Goal: Task Accomplishment & Management: Use online tool/utility

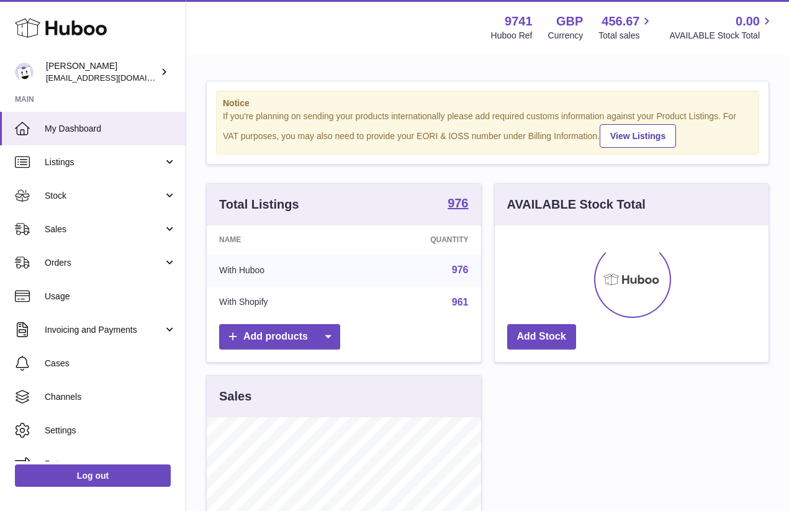
scroll to position [194, 274]
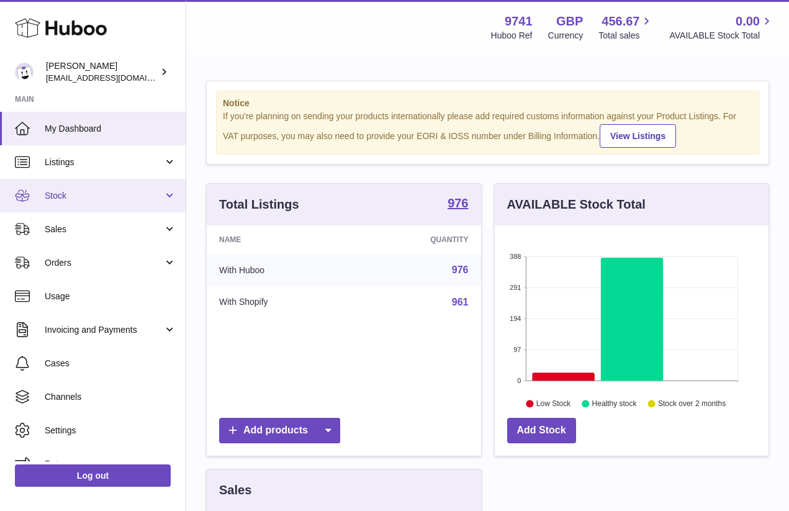
click at [68, 191] on span "Stock" at bounding box center [104, 196] width 119 height 12
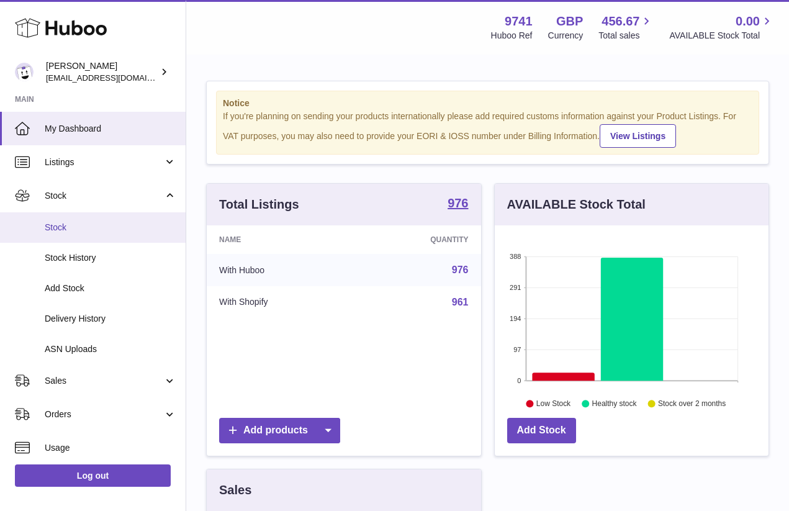
click at [68, 236] on link "Stock" at bounding box center [93, 227] width 186 height 30
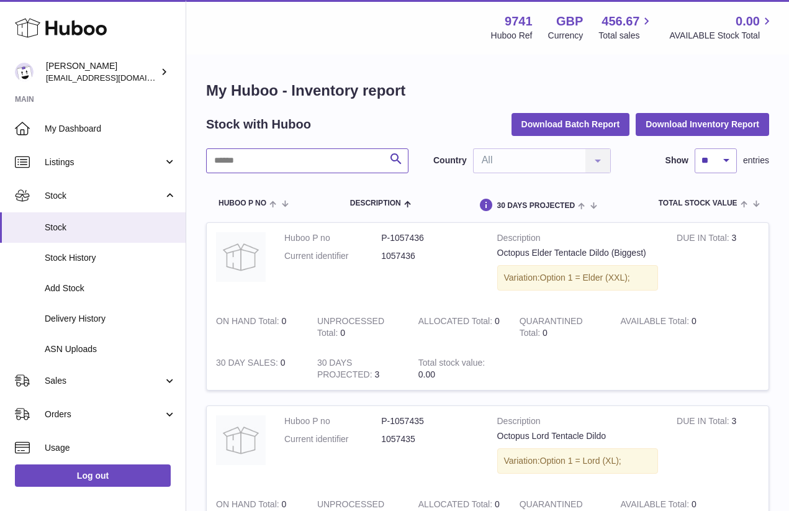
click at [251, 168] on input "text" at bounding box center [307, 160] width 202 height 25
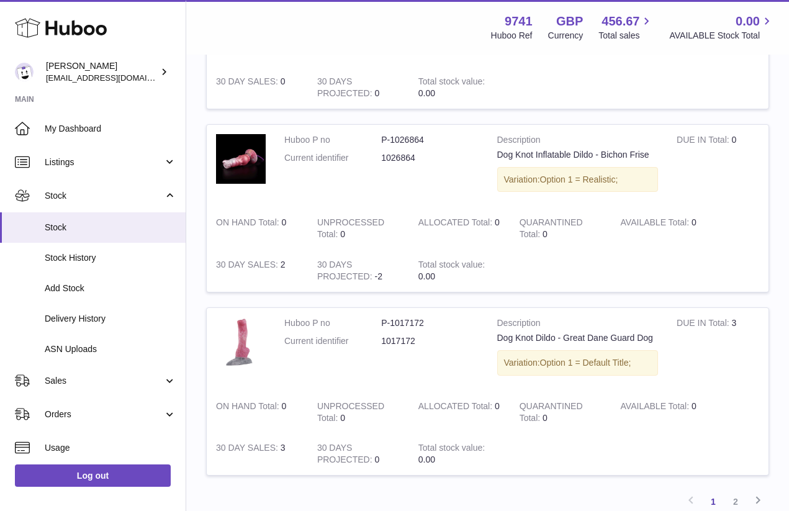
scroll to position [1745, 0]
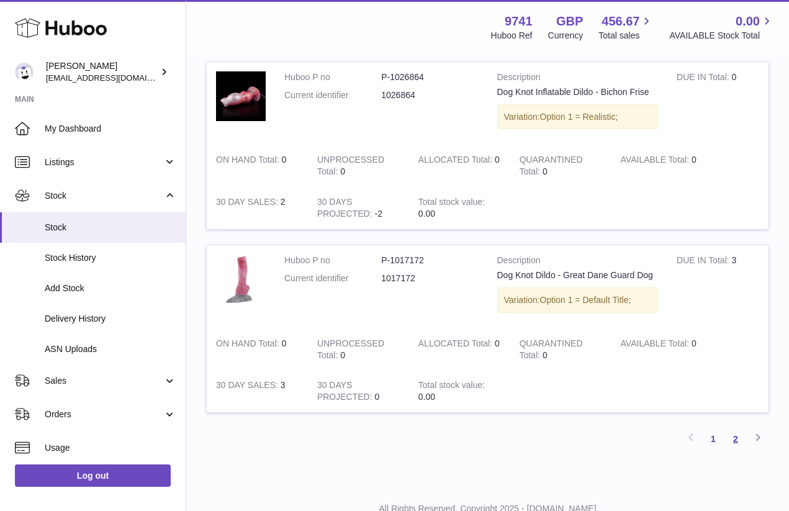
click at [735, 428] on link "2" at bounding box center [736, 439] width 22 height 22
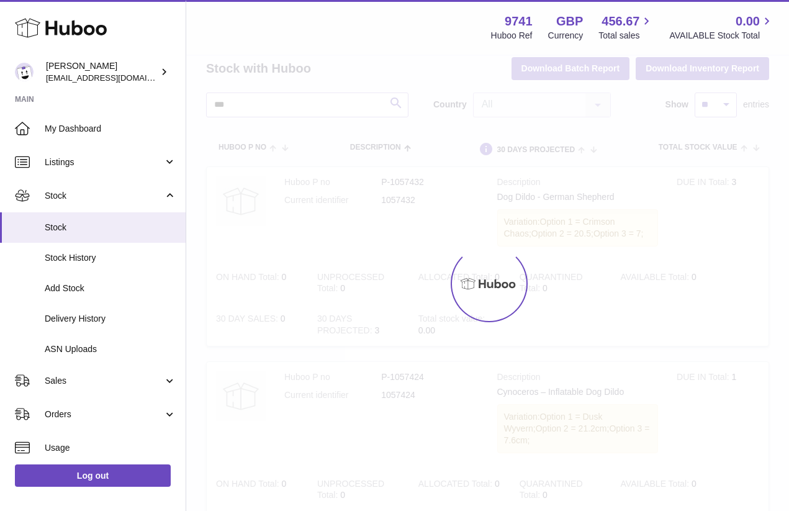
scroll to position [36, 0]
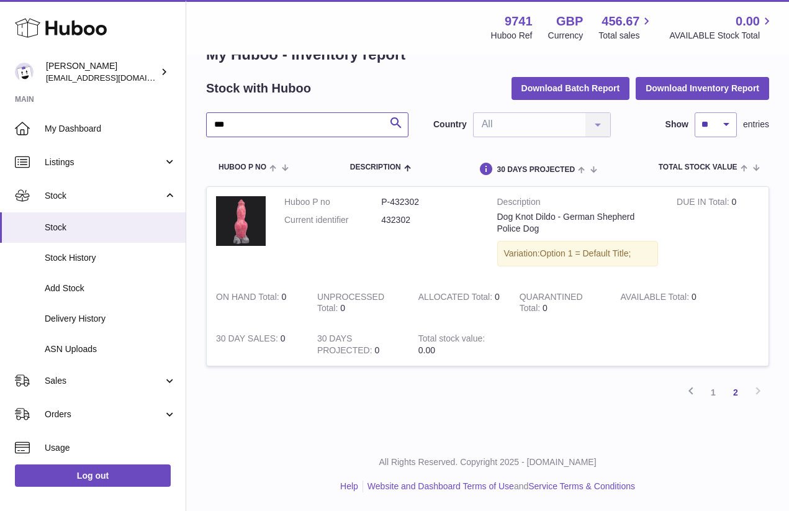
drag, startPoint x: 239, startPoint y: 127, endPoint x: 206, endPoint y: 126, distance: 32.3
click at [207, 126] on input "***" at bounding box center [307, 124] width 202 height 25
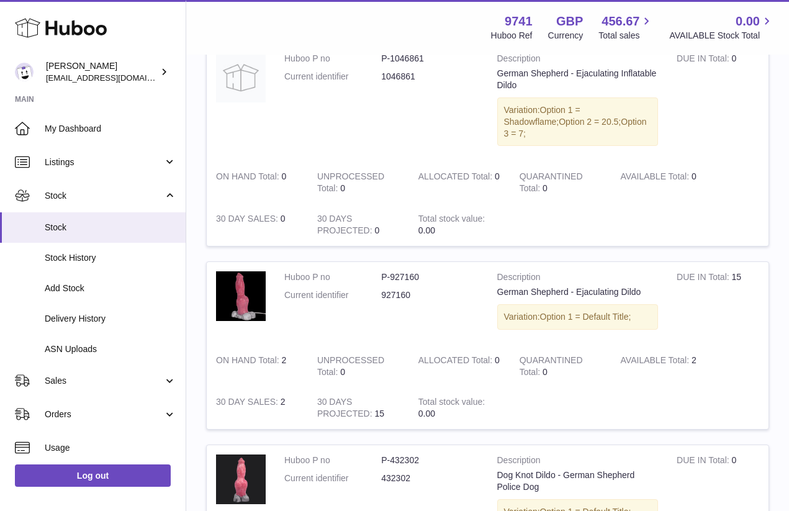
scroll to position [373, 0]
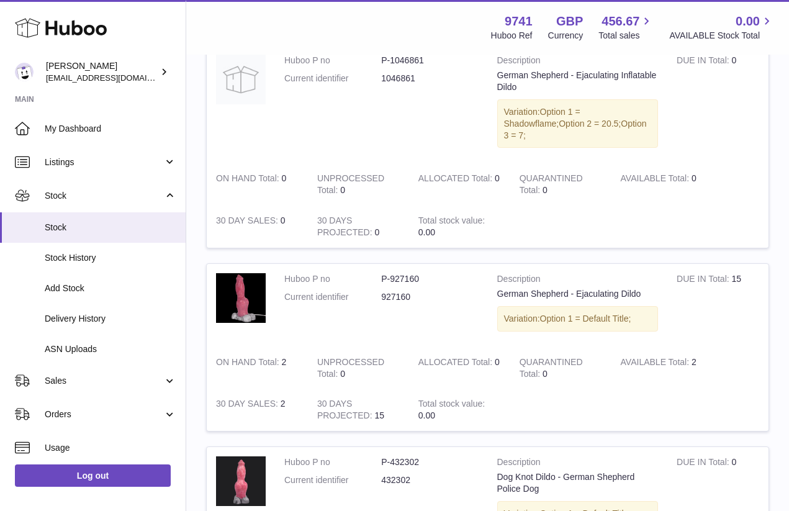
type input "****"
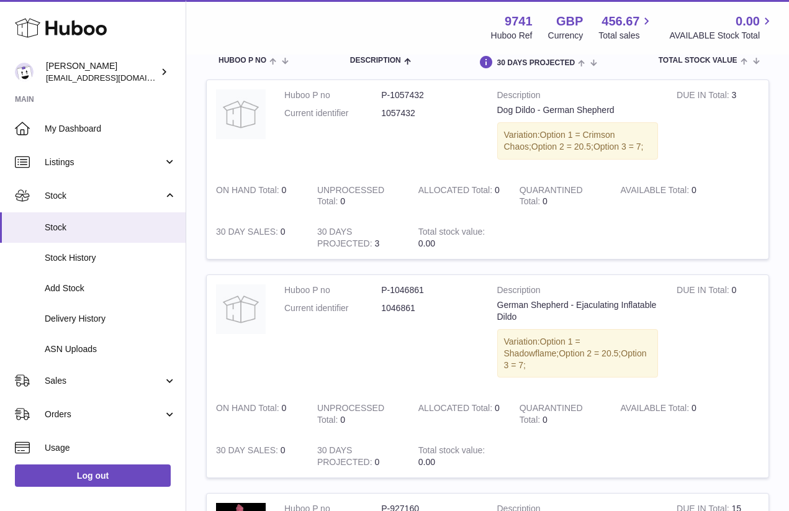
scroll to position [0, 0]
